Goal: Go to known website: Go to known website

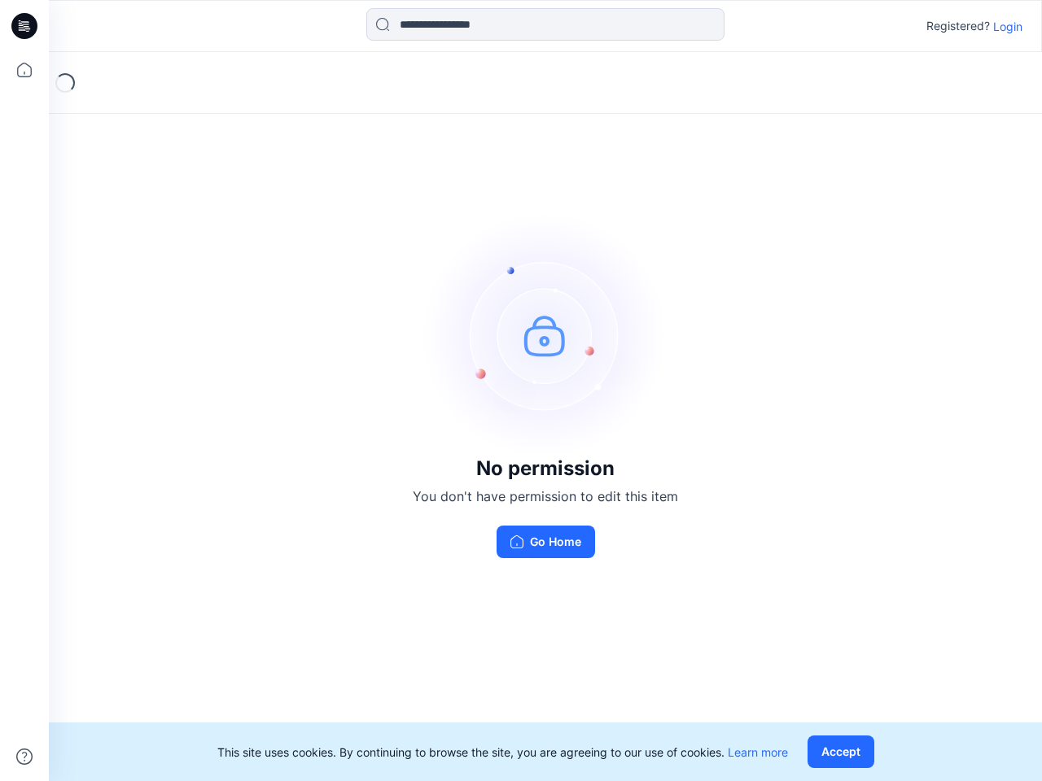
click at [521, 391] on img at bounding box center [545, 335] width 244 height 244
click at [25, 26] on icon at bounding box center [27, 26] width 7 height 1
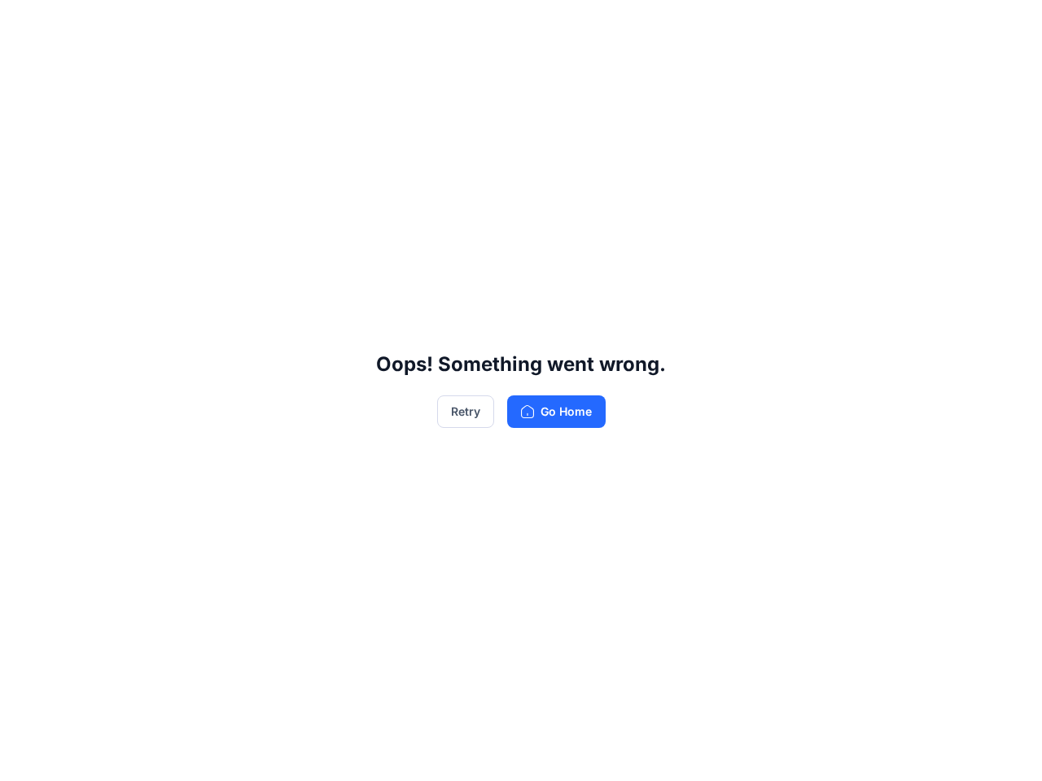
click at [24, 70] on div "Oops! Something went wrong. Retry Go Home" at bounding box center [521, 390] width 1042 height 781
click at [24, 757] on div "Oops! Something went wrong. Retry Go Home" at bounding box center [521, 390] width 1042 height 781
click at [545, 24] on div "Oops! Something went wrong. Retry Go Home" at bounding box center [521, 390] width 1042 height 781
click at [1008, 26] on div "Oops! Something went wrong. Retry Go Home" at bounding box center [521, 390] width 1042 height 781
click at [844, 752] on div "Oops! Something went wrong. Retry Go Home" at bounding box center [521, 390] width 1042 height 781
